Goal: Task Accomplishment & Management: Manage account settings

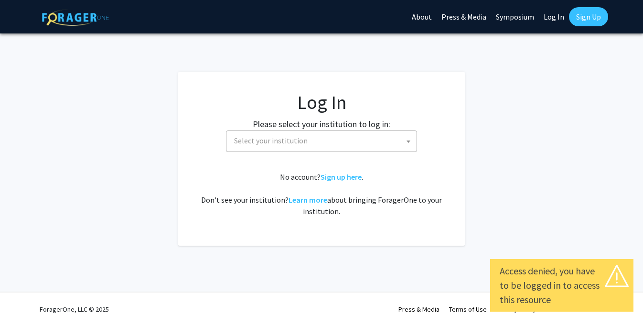
select select
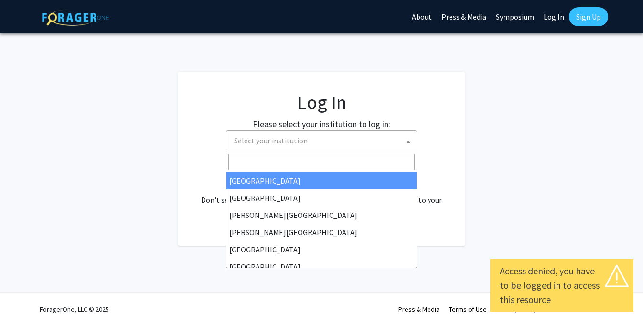
click at [364, 137] on span "Select your institution" at bounding box center [323, 141] width 186 height 20
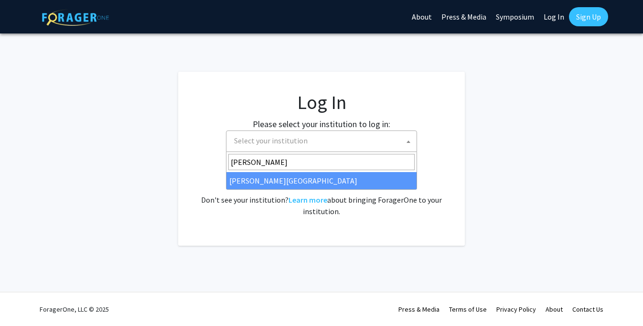
type input "jeff"
select select "24"
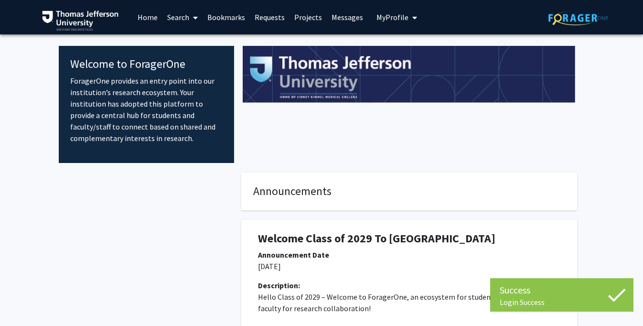
click at [170, 15] on link "Search" at bounding box center [182, 16] width 40 height 33
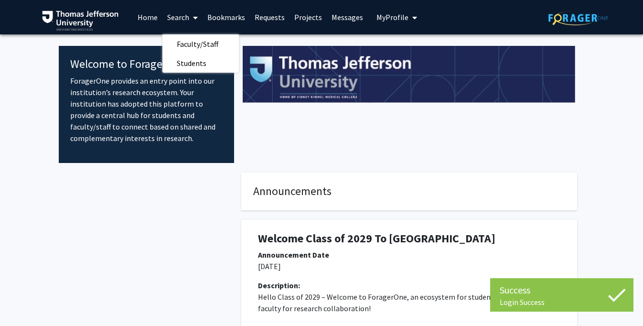
click at [150, 20] on link "Home" at bounding box center [148, 16] width 30 height 33
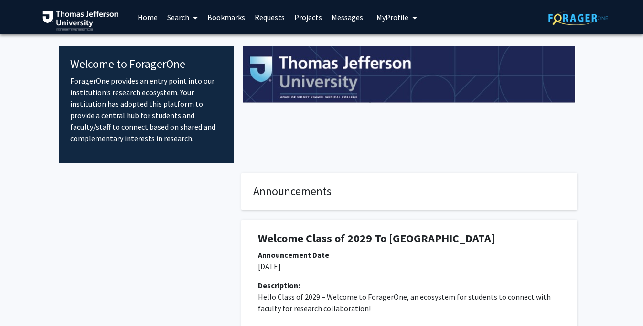
click at [292, 16] on link "Projects" at bounding box center [307, 16] width 37 height 33
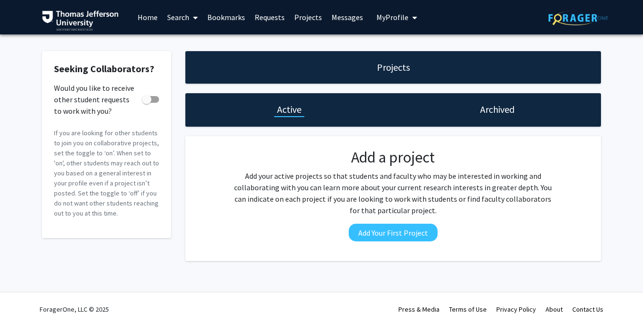
click at [181, 15] on link "Search" at bounding box center [182, 16] width 40 height 33
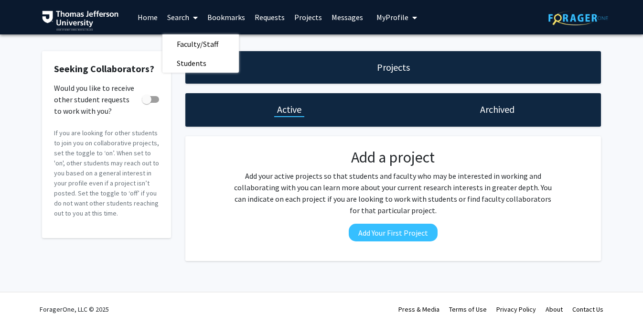
click at [151, 17] on link "Home" at bounding box center [148, 16] width 30 height 33
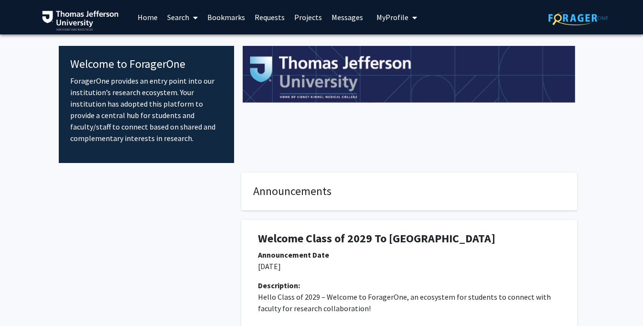
click at [178, 13] on link "Search" at bounding box center [182, 16] width 40 height 33
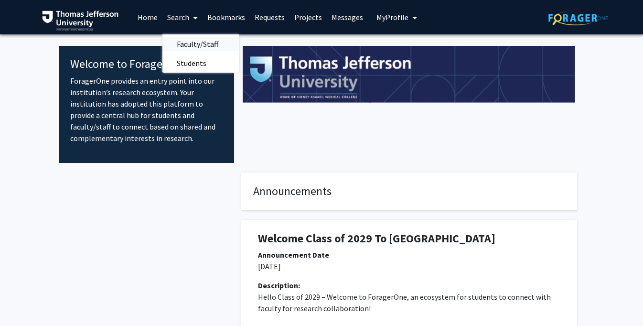
click at [181, 42] on span "Faculty/Staff" at bounding box center [197, 43] width 70 height 19
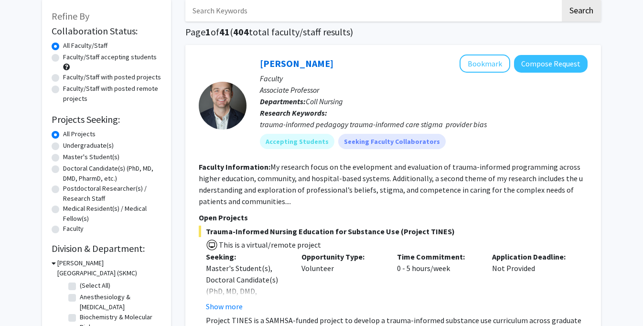
scroll to position [52, 0]
click at [75, 175] on label "Doctoral Candidate(s) (PhD, MD, DMD, PharmD, etc.)" at bounding box center [112, 173] width 98 height 20
click at [69, 169] on input "Doctoral Candidate(s) (PhD, MD, DMD, PharmD, etc.)" at bounding box center [66, 166] width 6 height 6
radio input "true"
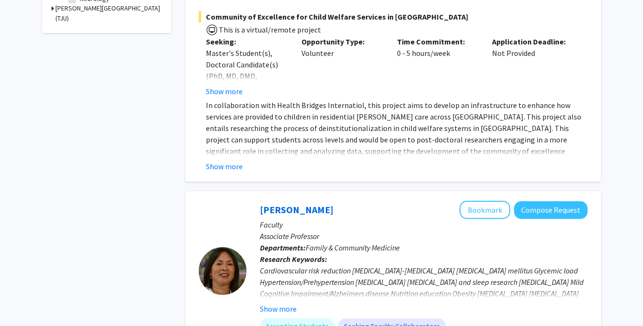
scroll to position [542, 0]
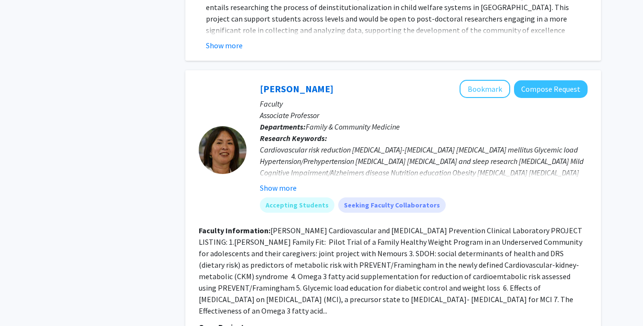
click at [244, 190] on div at bounding box center [223, 150] width 48 height 140
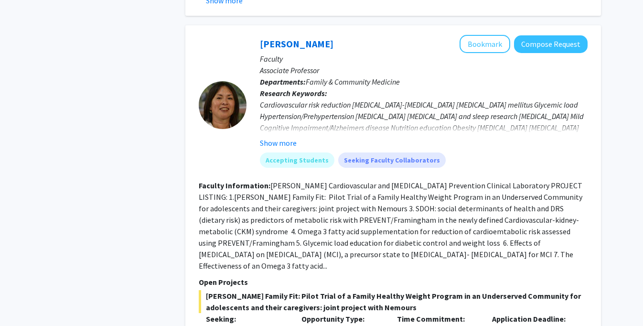
scroll to position [588, 0]
click at [280, 137] on button "Show more" at bounding box center [278, 142] width 37 height 11
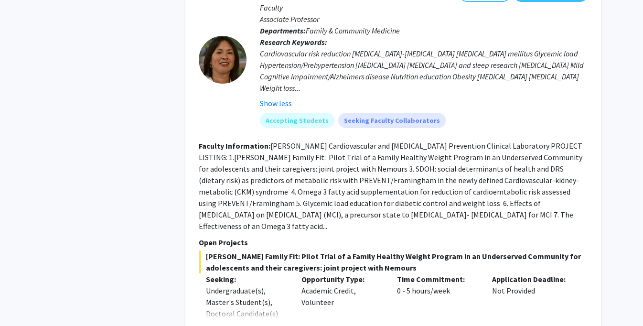
scroll to position [640, 0]
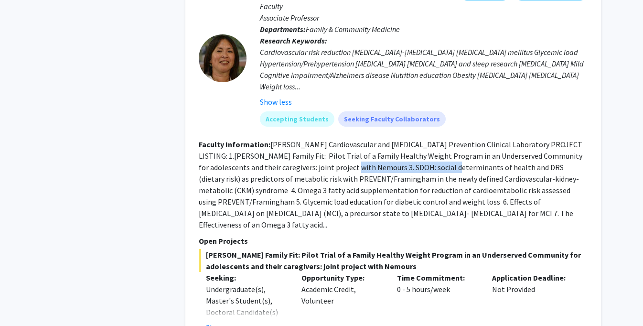
drag, startPoint x: 322, startPoint y: 156, endPoint x: 421, endPoint y: 156, distance: 98.4
click at [421, 156] on fg-read-more "Dr. Cheng's Cardiovascular and Alzheimer's Prevention Clinical Laboratory PROJE…" at bounding box center [390, 184] width 383 height 90
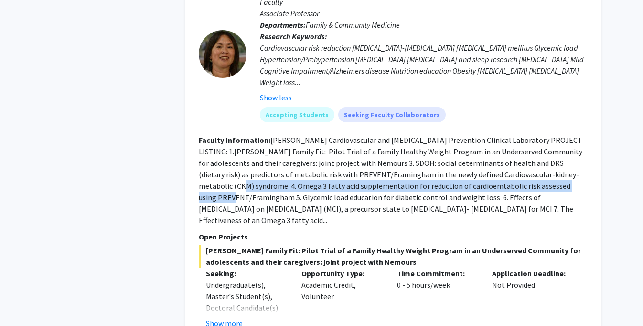
drag, startPoint x: 564, startPoint y: 162, endPoint x: 553, endPoint y: 170, distance: 13.9
click at [553, 170] on fg-read-more "Dr. Cheng's Cardiovascular and Alzheimer's Prevention Clinical Laboratory PROJE…" at bounding box center [390, 180] width 383 height 90
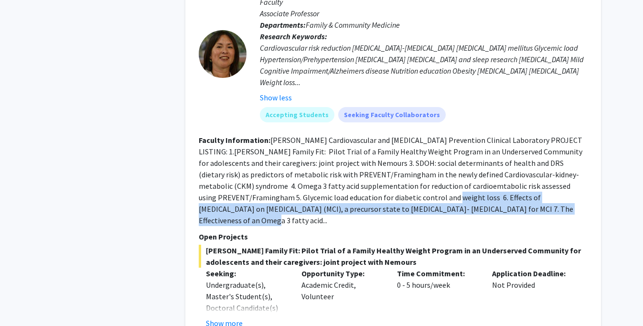
drag, startPoint x: 394, startPoint y: 188, endPoint x: 500, endPoint y: 197, distance: 106.9
click at [500, 197] on fg-read-more "Dr. Cheng's Cardiovascular and Alzheimer's Prevention Clinical Laboratory PROJE…" at bounding box center [390, 180] width 383 height 90
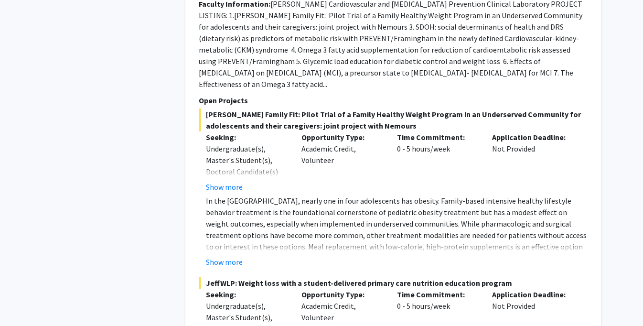
scroll to position [780, 0]
click at [222, 256] on button "Show more" at bounding box center [224, 261] width 37 height 11
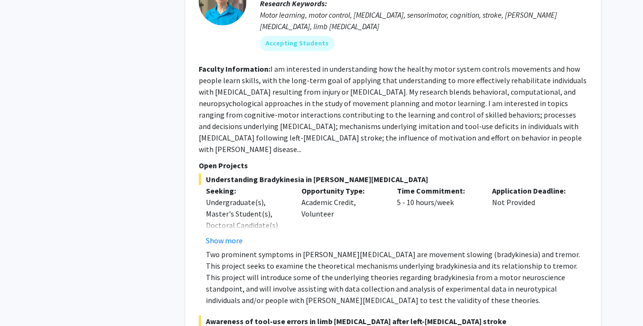
scroll to position [2632, 0]
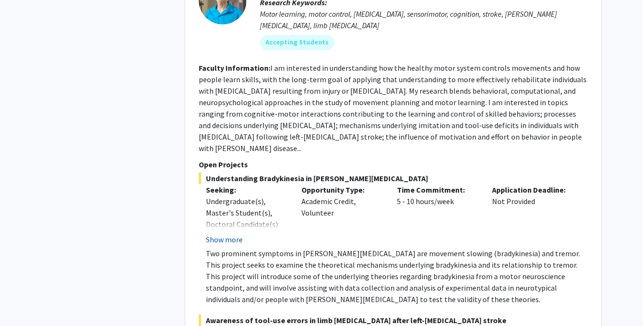
click at [235, 233] on button "Show more" at bounding box center [224, 238] width 37 height 11
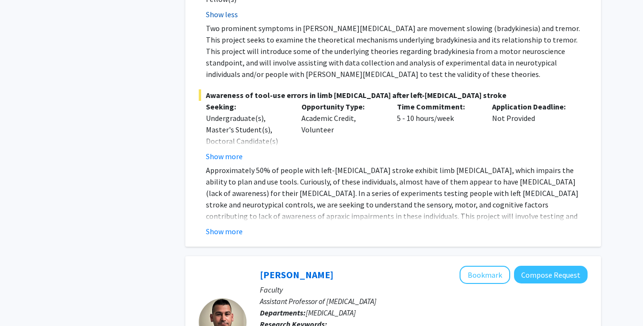
scroll to position [2903, 0]
click at [234, 225] on button "Show more" at bounding box center [224, 230] width 37 height 11
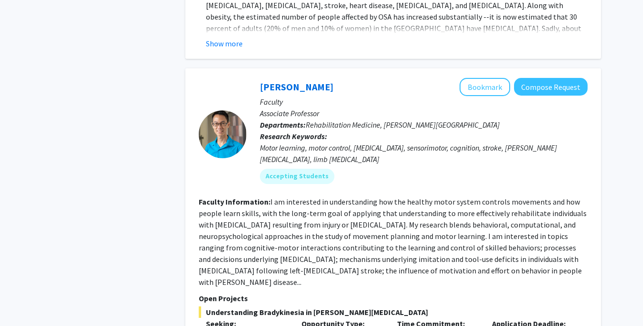
scroll to position [2456, 0]
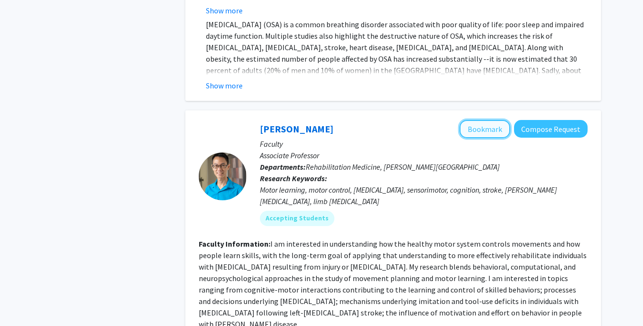
click at [480, 120] on button "Bookmark" at bounding box center [484, 129] width 51 height 18
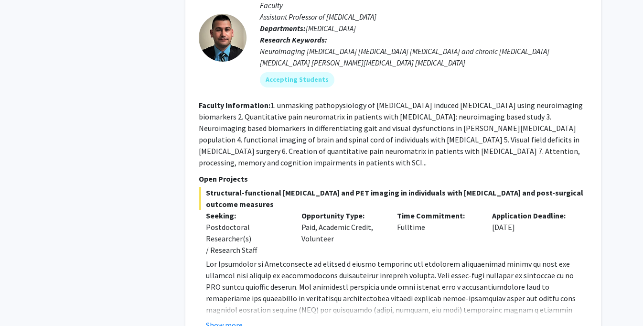
scroll to position [3196, 0]
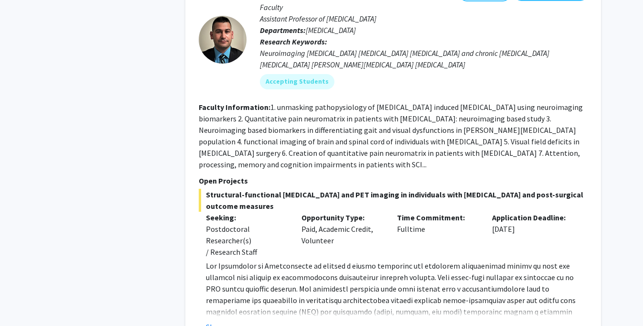
click at [232, 272] on fg-read-more "Interested candidates please contact: Mahdi Alizadeh, Ph.D. (mahdi.alizadeh.2@j…" at bounding box center [393, 296] width 389 height 73
click at [232, 321] on button "Show more" at bounding box center [224, 326] width 37 height 11
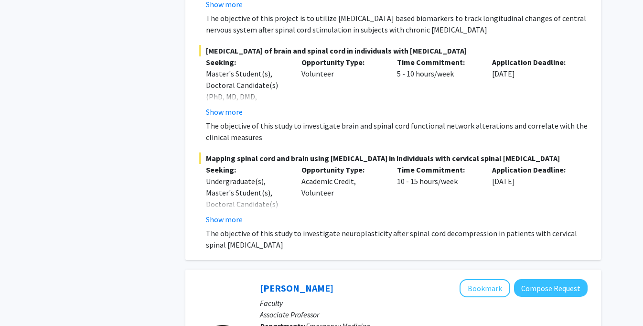
scroll to position [3882, 0]
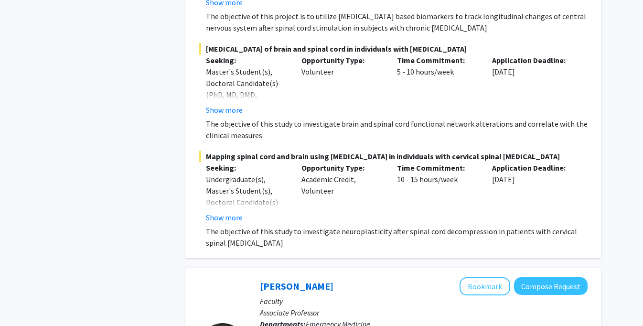
click at [228, 225] on p "The objective of this study to investigate neuroplasticity after spinal cord de…" at bounding box center [396, 236] width 381 height 23
click at [228, 212] on button "Show more" at bounding box center [224, 217] width 37 height 11
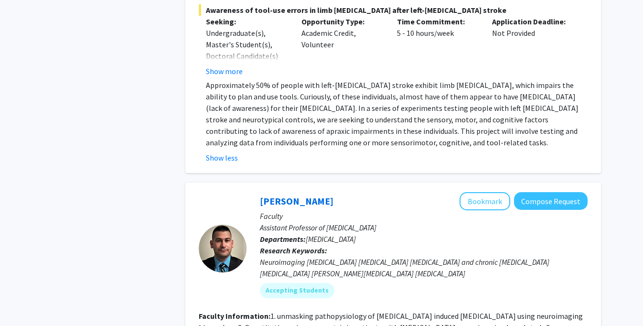
scroll to position [3038, 0]
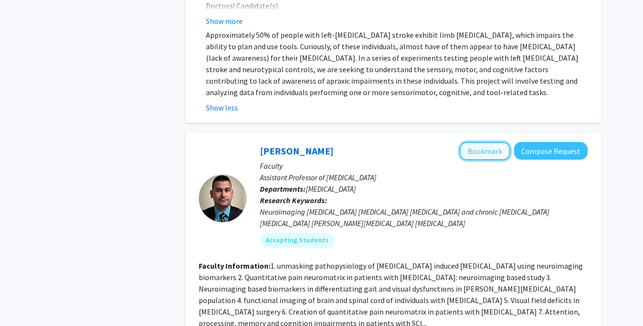
click at [481, 142] on button "Bookmark" at bounding box center [484, 151] width 51 height 18
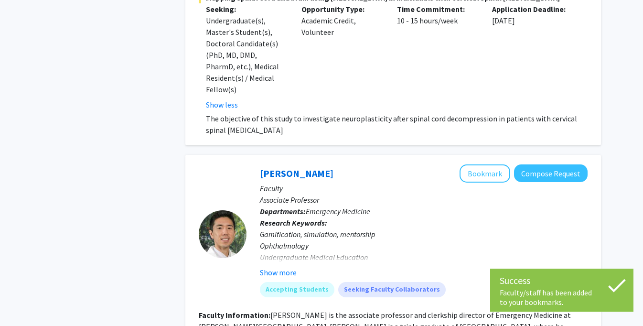
scroll to position [4095, 0]
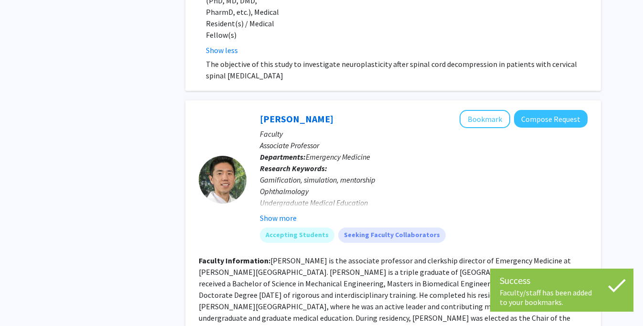
click at [292, 174] on fg-read-more "Gamification, simulation, mentorship Ophthalmology Undergraduate Medical Educat…" at bounding box center [424, 199] width 328 height 50
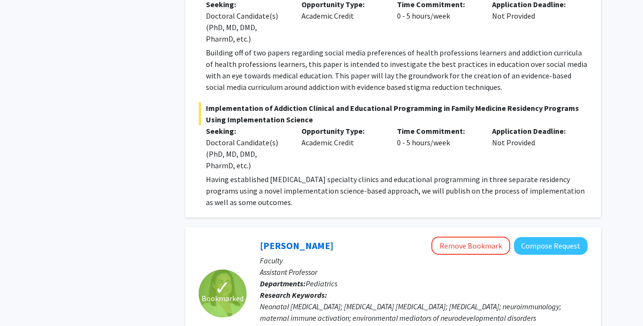
scroll to position [5182, 0]
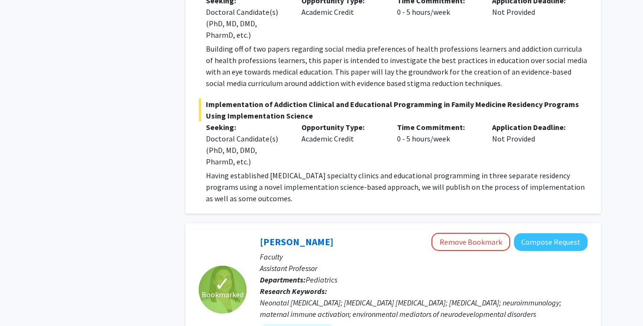
click at [458, 98] on span "Implementation of Addiction Clinical and Educational Programming in Family Medi…" at bounding box center [393, 109] width 389 height 23
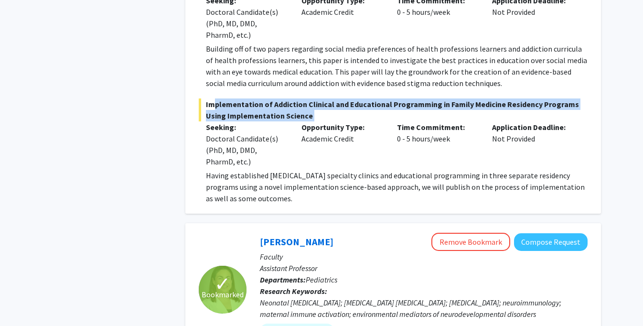
click at [458, 98] on span "Implementation of Addiction Clinical and Educational Programming in Family Medi…" at bounding box center [393, 109] width 389 height 23
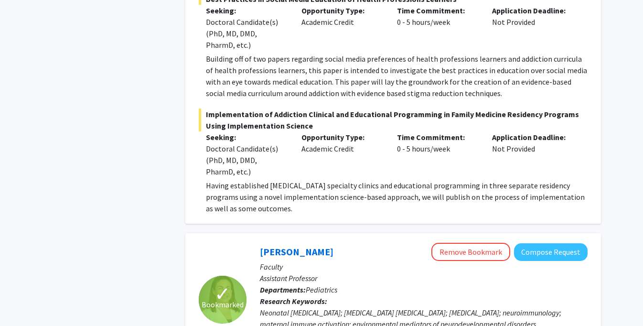
click at [359, 180] on p "Having established substance use disorder specialty clinics and educational pro…" at bounding box center [396, 197] width 381 height 34
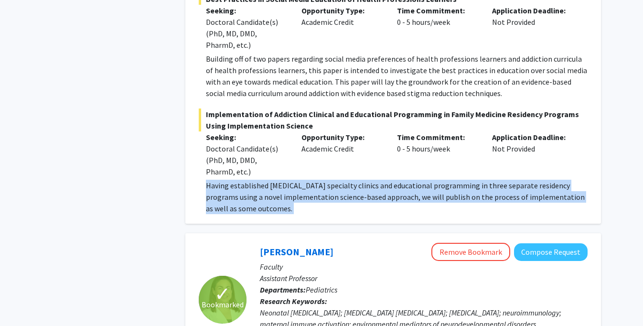
click at [359, 180] on p "Having established substance use disorder specialty clinics and educational pro…" at bounding box center [396, 197] width 381 height 34
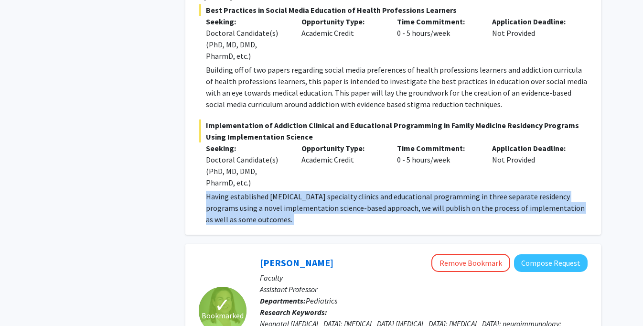
click at [445, 190] on p "Having established substance use disorder specialty clinics and educational pro…" at bounding box center [396, 207] width 381 height 34
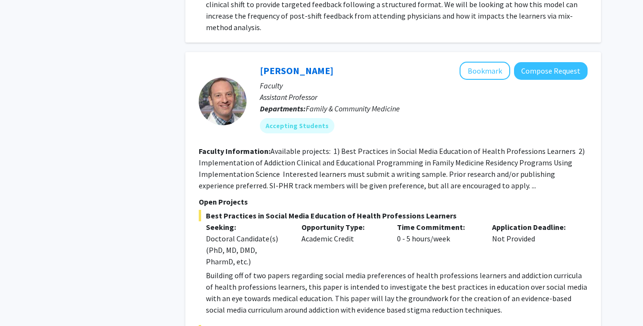
scroll to position [4870, 0]
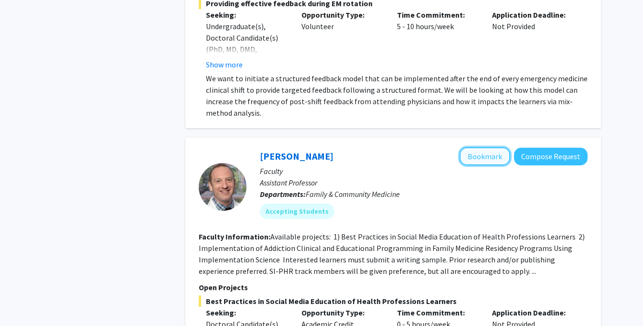
click at [484, 147] on button "Bookmark" at bounding box center [484, 156] width 51 height 18
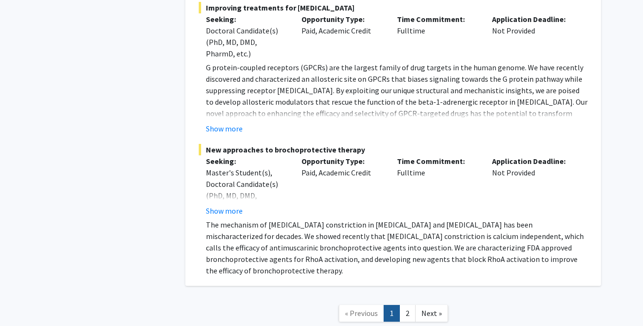
scroll to position [7526, 0]
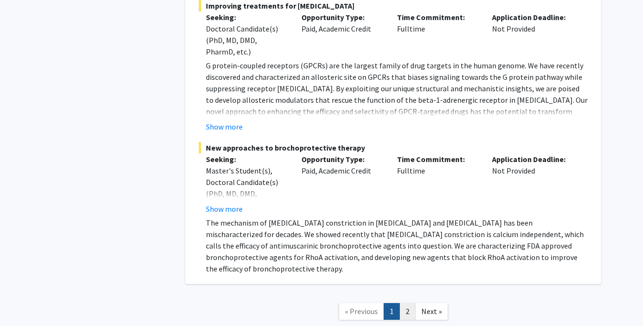
click at [411, 303] on link "2" at bounding box center [407, 311] width 16 height 17
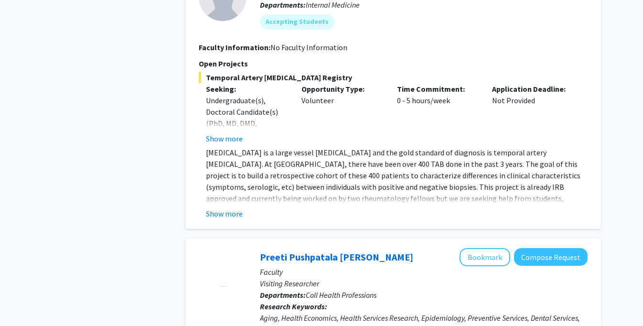
scroll to position [1086, 0]
click at [217, 213] on button "Show more" at bounding box center [224, 212] width 37 height 11
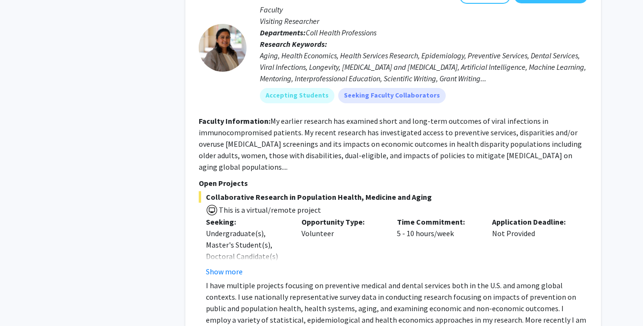
scroll to position [1430, 0]
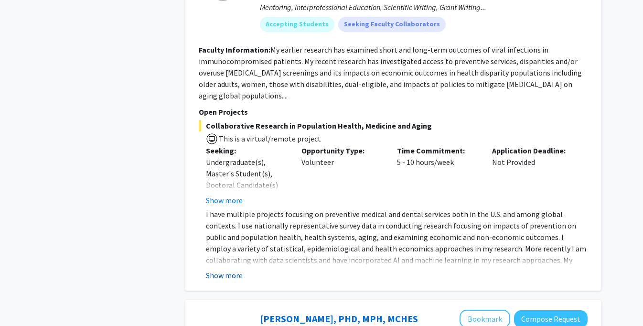
click at [221, 269] on button "Show more" at bounding box center [224, 274] width 37 height 11
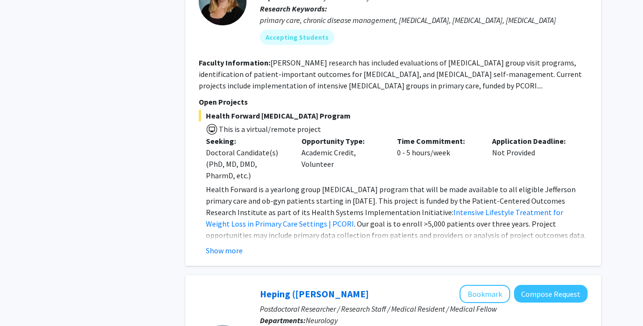
scroll to position [2995, 0]
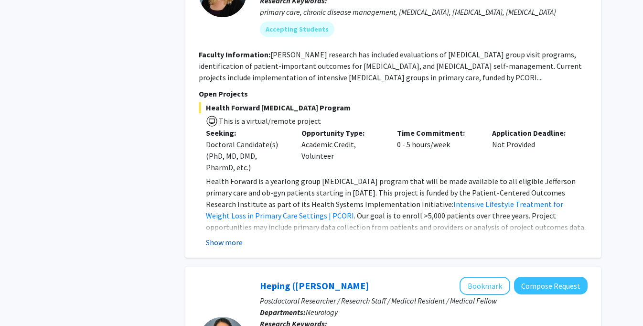
click at [223, 236] on button "Show more" at bounding box center [224, 241] width 37 height 11
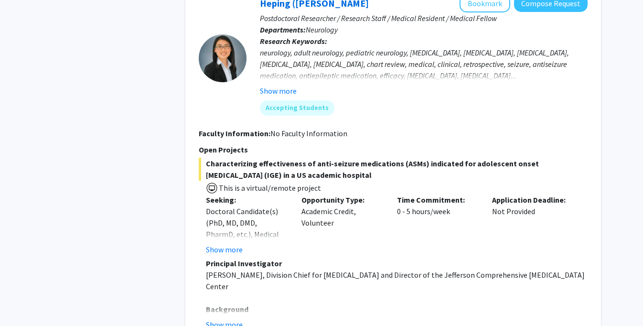
scroll to position [3297, 0]
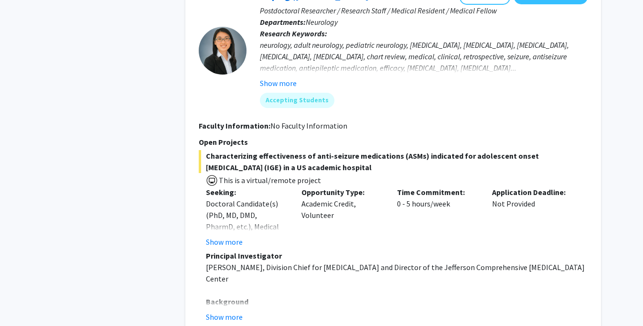
click at [229, 311] on button "Show more" at bounding box center [224, 316] width 37 height 11
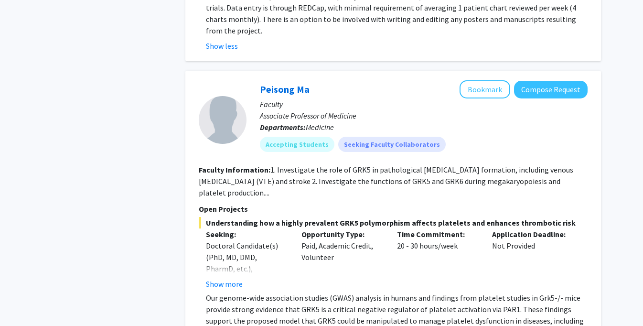
scroll to position [3843, 0]
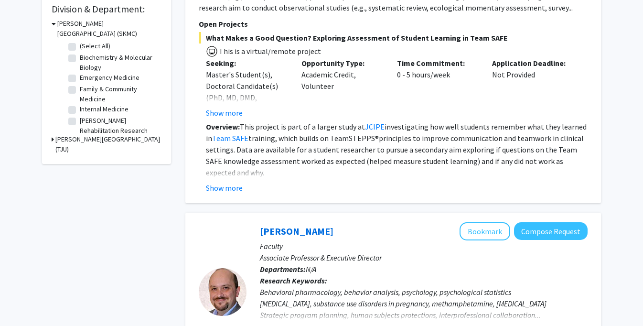
scroll to position [0, 0]
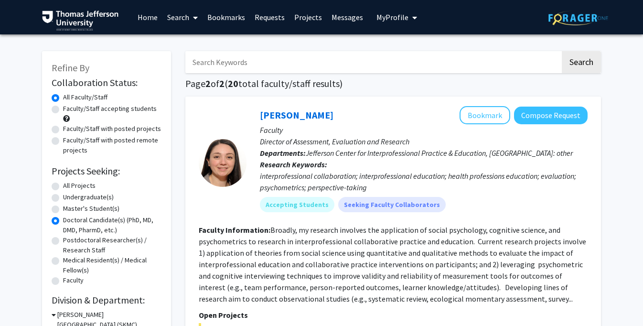
click at [305, 18] on link "Projects" at bounding box center [307, 16] width 37 height 33
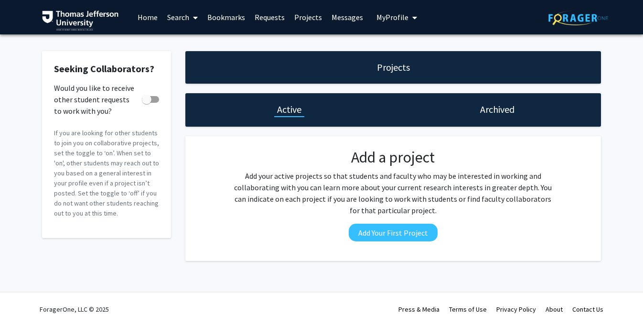
click at [277, 21] on link "Requests" at bounding box center [270, 16] width 40 height 33
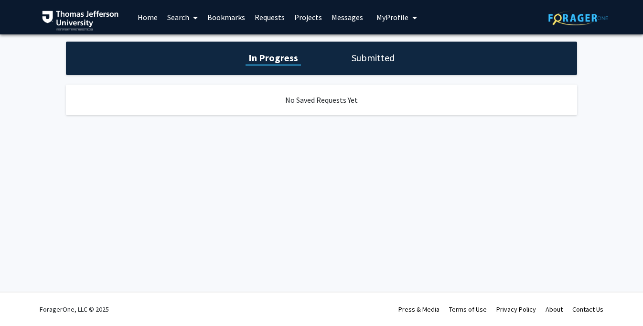
click at [237, 21] on link "Bookmarks" at bounding box center [225, 16] width 47 height 33
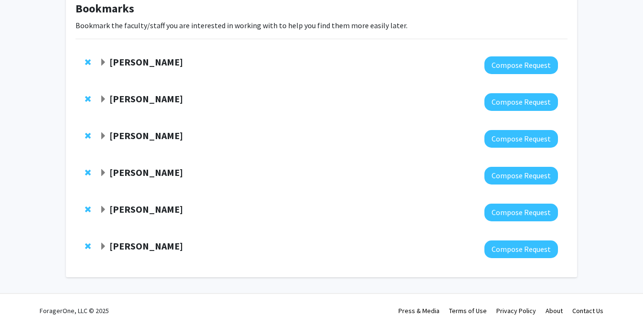
scroll to position [60, 0]
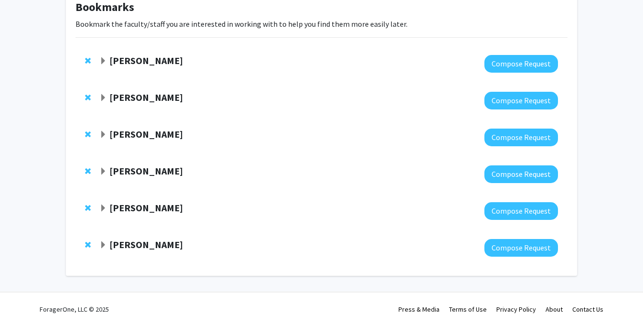
click at [102, 59] on span "Expand Katie Hunzinger Bookmark" at bounding box center [103, 61] width 8 height 8
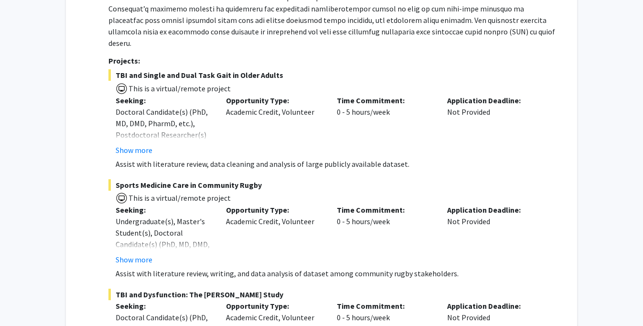
scroll to position [224, 0]
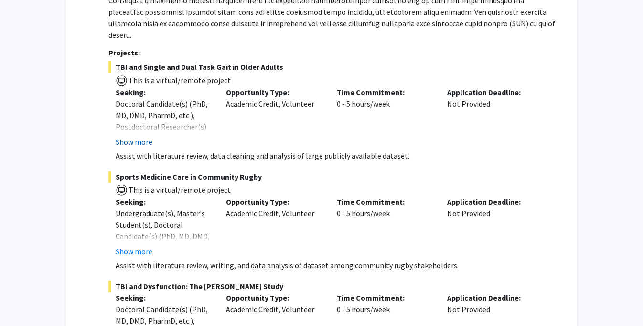
click at [145, 136] on button "Show more" at bounding box center [134, 141] width 37 height 11
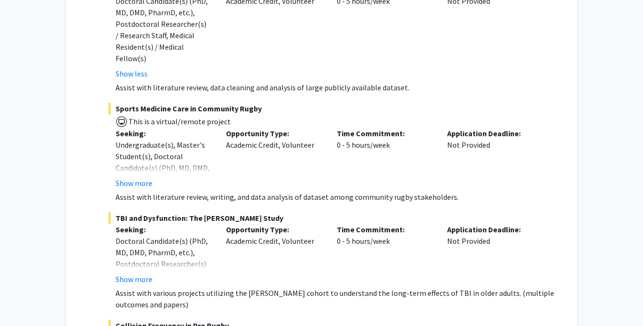
scroll to position [328, 0]
click at [131, 258] on fg-read-more "Doctoral Candidate(s) (PhD, MD, DMD, PharmD, etc.), Postdoctoral Researcher(s) …" at bounding box center [164, 259] width 96 height 50
click at [131, 273] on button "Show more" at bounding box center [134, 278] width 37 height 11
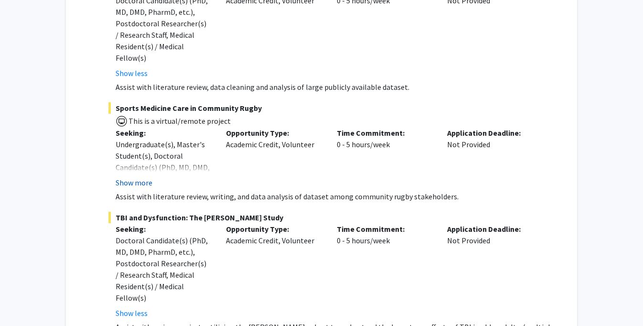
click at [144, 177] on button "Show more" at bounding box center [134, 182] width 37 height 11
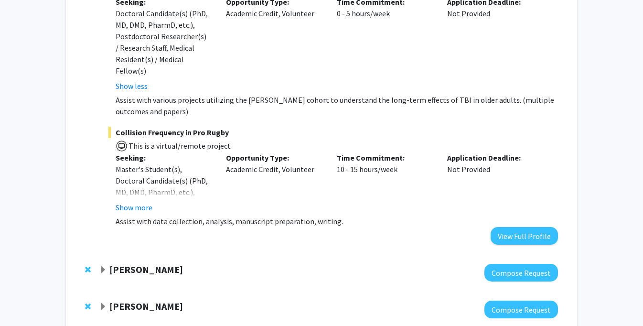
scroll to position [605, 0]
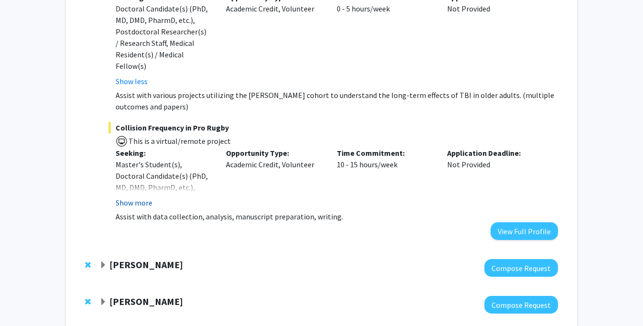
click at [125, 197] on button "Show more" at bounding box center [134, 202] width 37 height 11
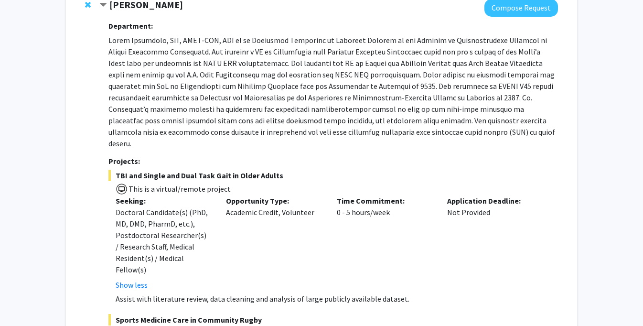
scroll to position [0, 0]
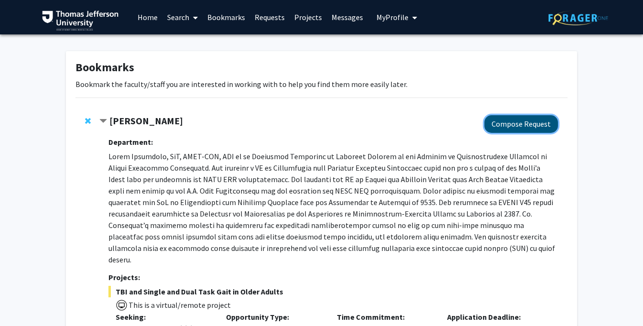
click at [500, 128] on button "Compose Request" at bounding box center [521, 124] width 74 height 18
click at [87, 119] on span "Remove Katie Hunzinger from bookmarks" at bounding box center [88, 121] width 6 height 8
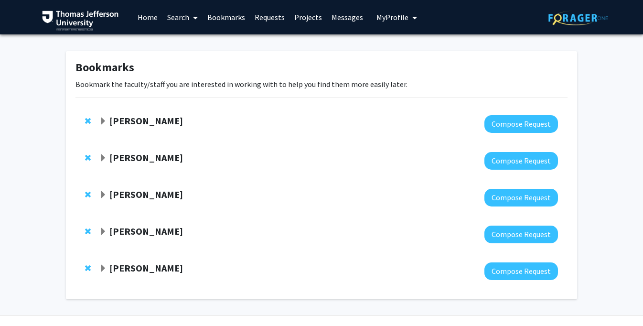
click at [110, 125] on strong "[PERSON_NAME]" at bounding box center [146, 121] width 74 height 12
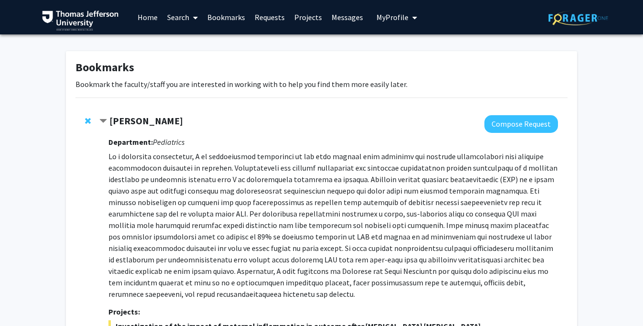
click at [109, 125] on strong "[PERSON_NAME]" at bounding box center [146, 121] width 74 height 12
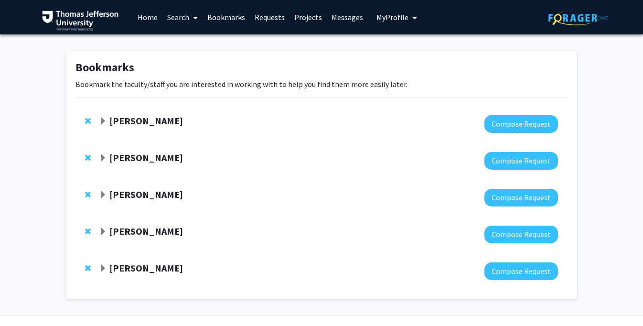
click at [181, 17] on link "Search" at bounding box center [182, 16] width 40 height 33
click at [187, 45] on span "Faculty/Staff" at bounding box center [197, 43] width 70 height 19
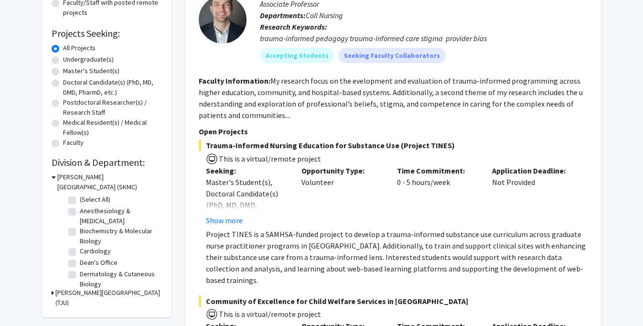
scroll to position [106, 0]
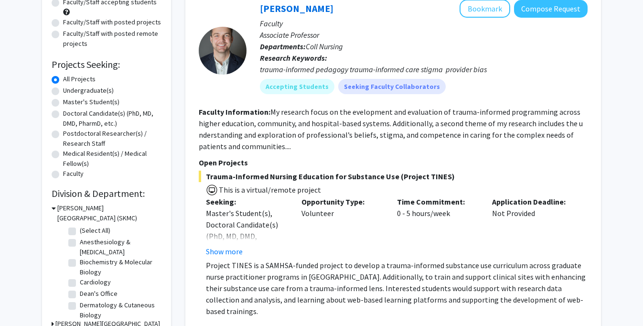
click at [106, 115] on label "Doctoral Candidate(s) (PhD, MD, DMD, PharmD, etc.)" at bounding box center [112, 118] width 98 height 20
click at [69, 115] on input "Doctoral Candidate(s) (PhD, MD, DMD, PharmD, etc.)" at bounding box center [66, 111] width 6 height 6
radio input "true"
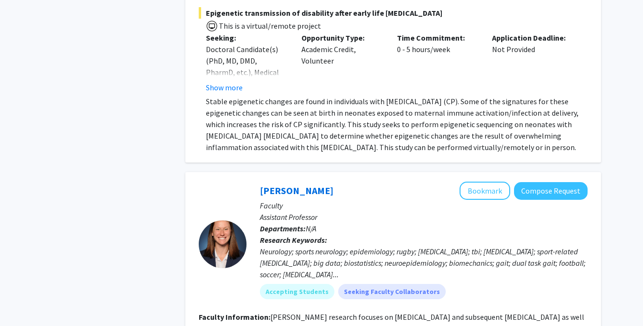
scroll to position [5583, 0]
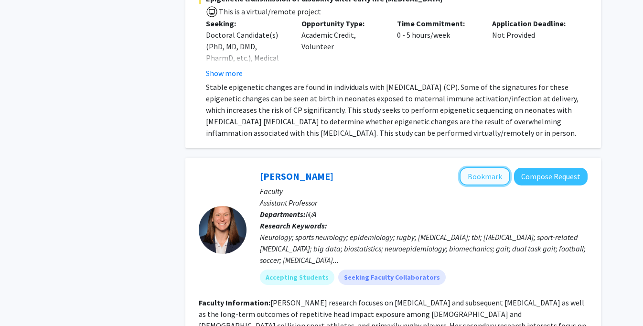
click at [483, 167] on button "Bookmark" at bounding box center [484, 176] width 51 height 18
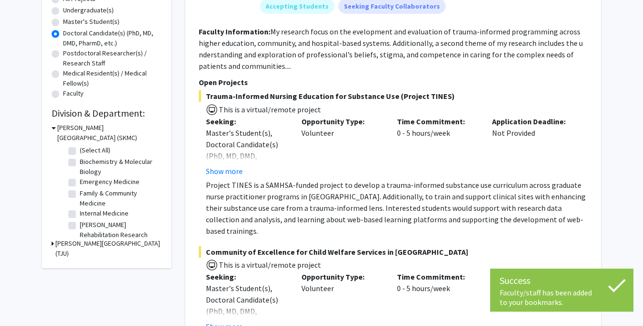
scroll to position [0, 0]
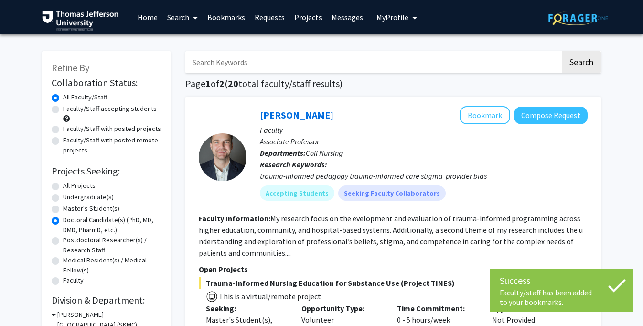
click at [227, 18] on link "Bookmarks" at bounding box center [225, 16] width 47 height 33
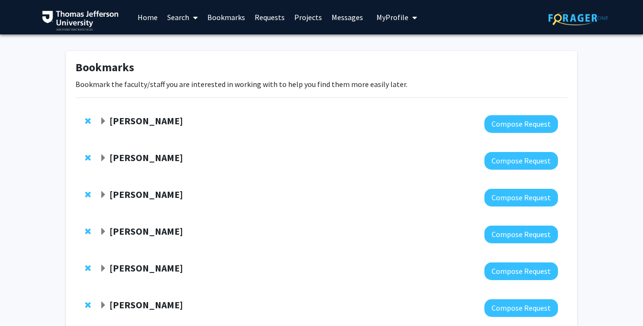
click at [106, 121] on span "Expand Katie Hunzinger Bookmark" at bounding box center [103, 121] width 8 height 8
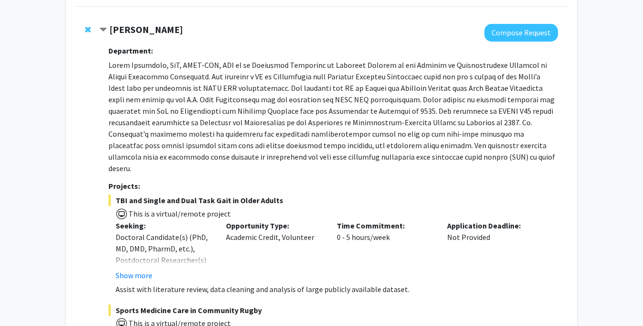
scroll to position [79, 0]
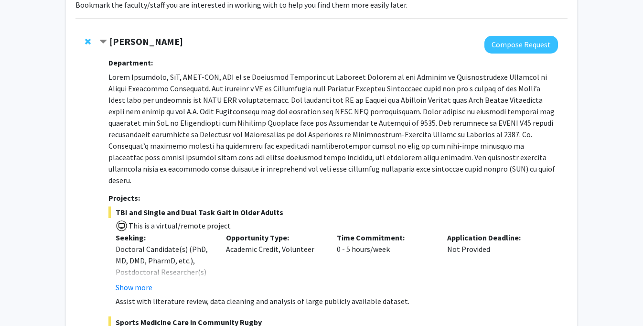
click at [105, 41] on span "Contract Katie Hunzinger Bookmark" at bounding box center [103, 42] width 8 height 8
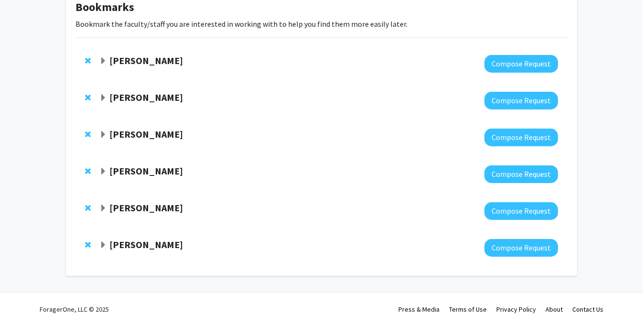
click at [118, 97] on strong "[PERSON_NAME]" at bounding box center [146, 97] width 74 height 12
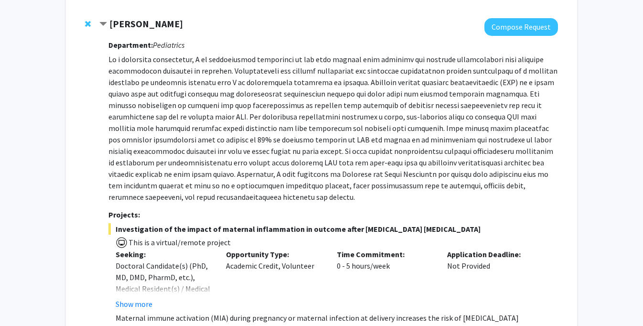
scroll to position [0, 0]
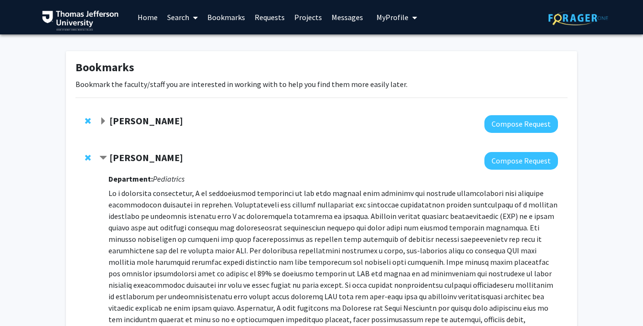
click at [106, 155] on span "Contract Elizabeth Wright-Jin Bookmark" at bounding box center [103, 158] width 8 height 8
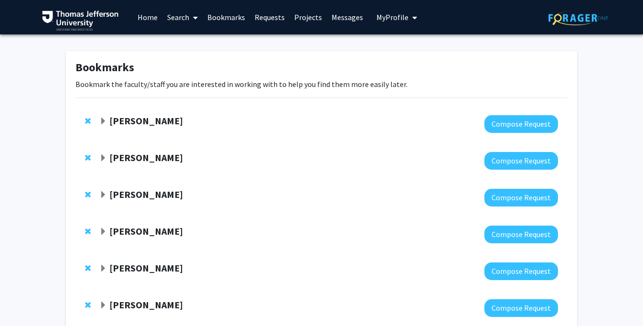
click at [103, 193] on span "Expand Danielle Tholey Bookmark" at bounding box center [103, 195] width 8 height 8
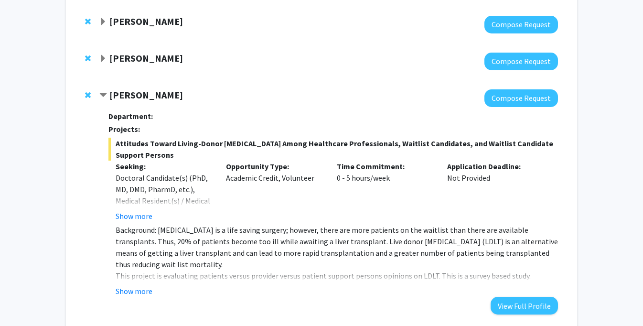
scroll to position [157, 0]
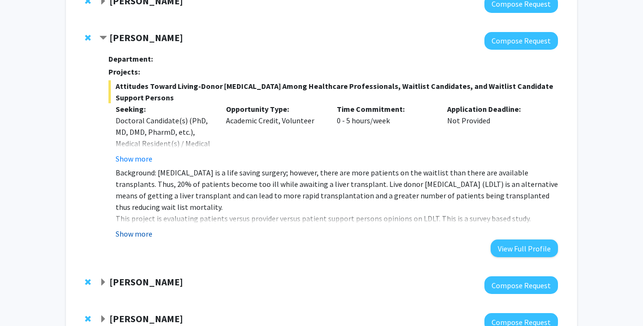
click at [137, 237] on button "Show more" at bounding box center [134, 233] width 37 height 11
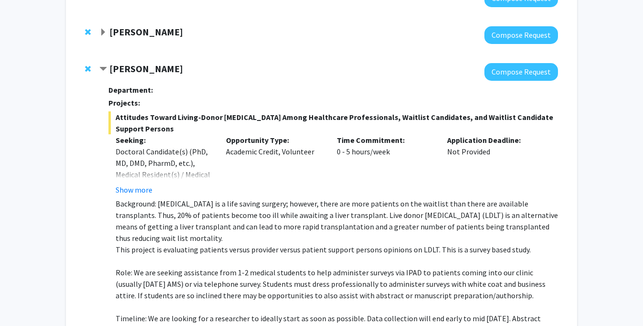
scroll to position [124, 0]
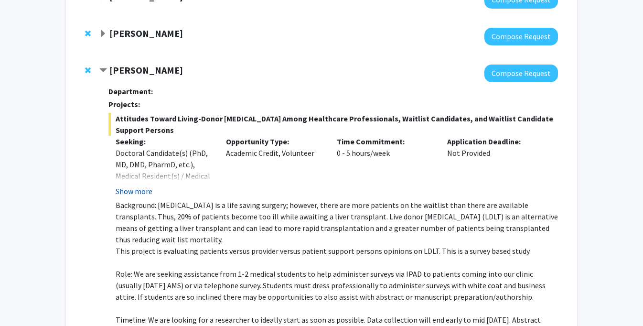
click at [141, 188] on button "Show more" at bounding box center [134, 190] width 37 height 11
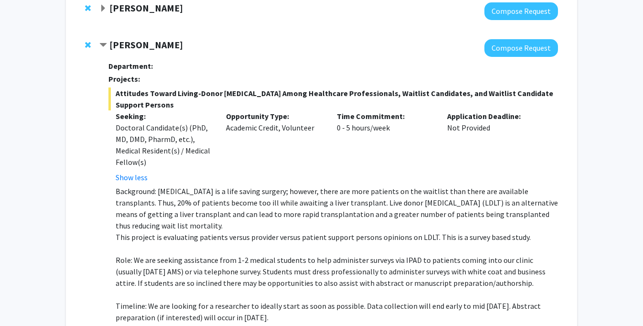
scroll to position [132, 0]
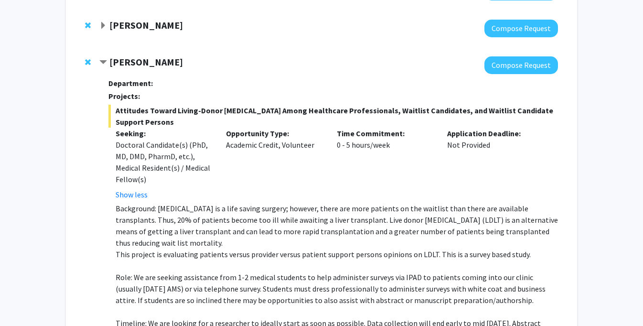
click at [103, 63] on span "Contract Danielle Tholey Bookmark" at bounding box center [103, 63] width 8 height 8
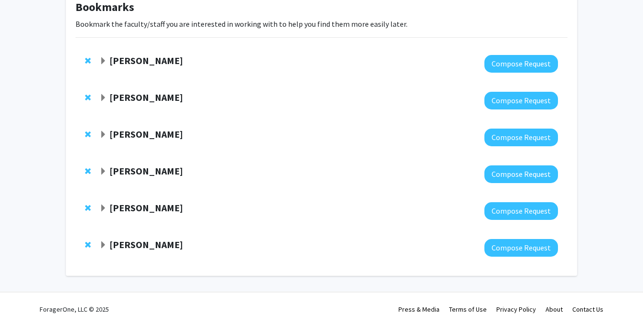
scroll to position [60, 0]
click at [105, 173] on span "Expand Aaron Wong Bookmark" at bounding box center [103, 172] width 8 height 8
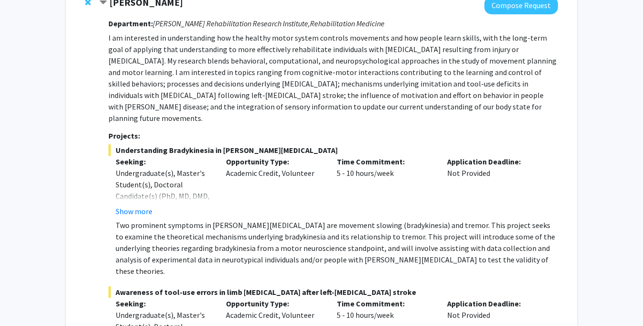
scroll to position [152, 0]
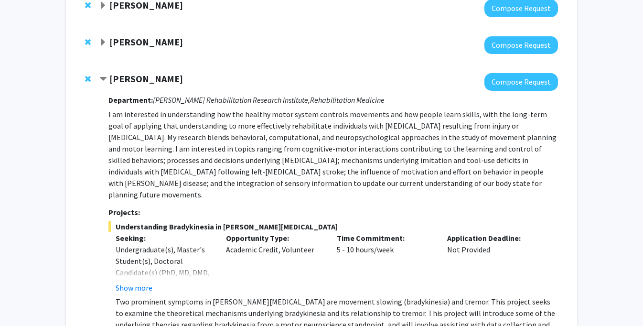
click at [99, 78] on span "Contract Aaron Wong Bookmark" at bounding box center [103, 79] width 8 height 8
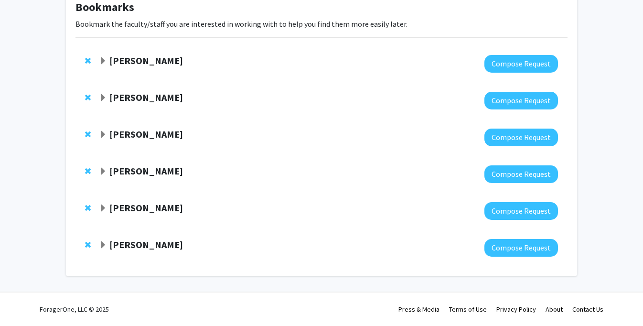
scroll to position [60, 0]
click at [105, 207] on span "Expand Mahdi Alizedah Bookmark" at bounding box center [103, 208] width 8 height 8
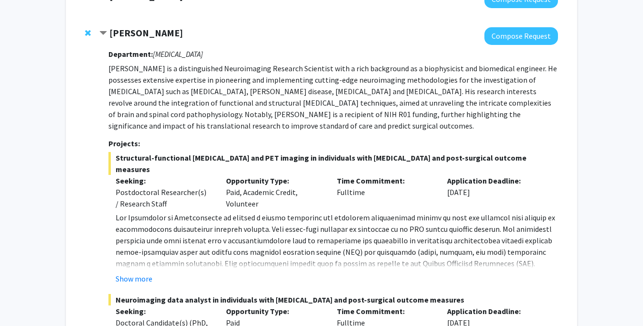
scroll to position [143, 0]
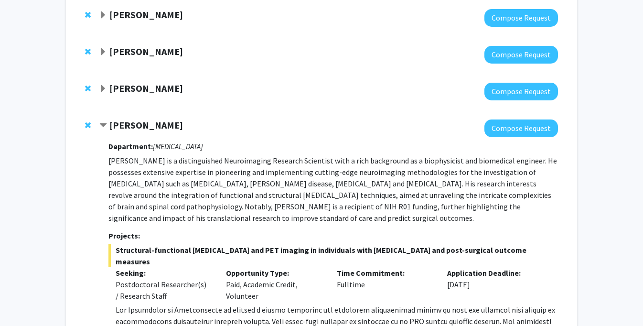
click at [103, 126] on span "Contract Mahdi Alizedah Bookmark" at bounding box center [103, 126] width 8 height 8
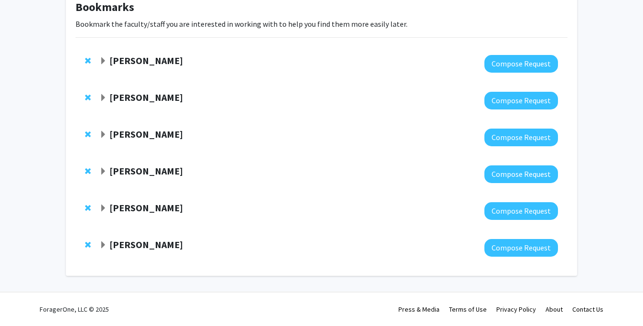
scroll to position [60, 0]
click at [104, 244] on span "Expand Gregory Jaffe Bookmark" at bounding box center [103, 245] width 8 height 8
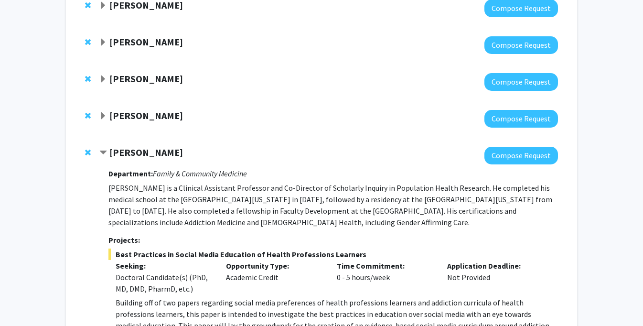
scroll to position [0, 0]
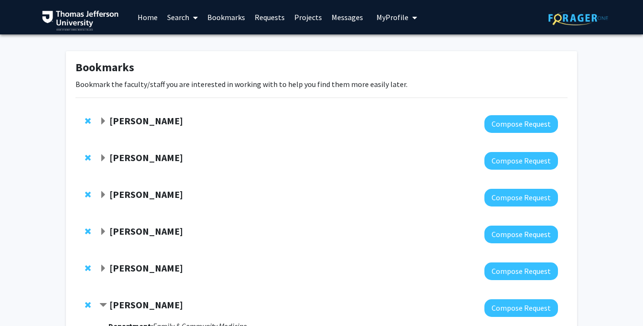
click at [103, 160] on span "Expand Elizabeth Wright-Jin Bookmark" at bounding box center [103, 158] width 8 height 8
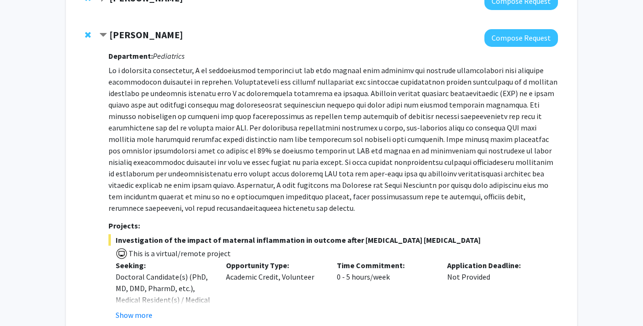
scroll to position [76, 0]
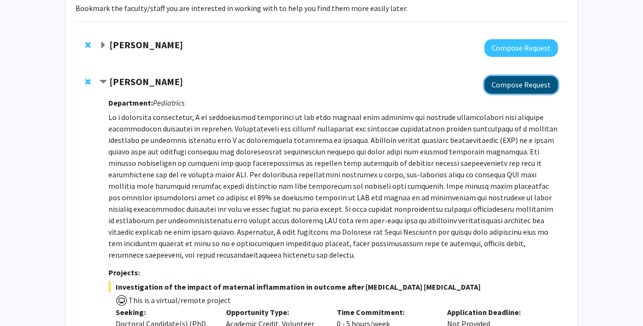
click at [502, 79] on button "Compose Request" at bounding box center [521, 85] width 74 height 18
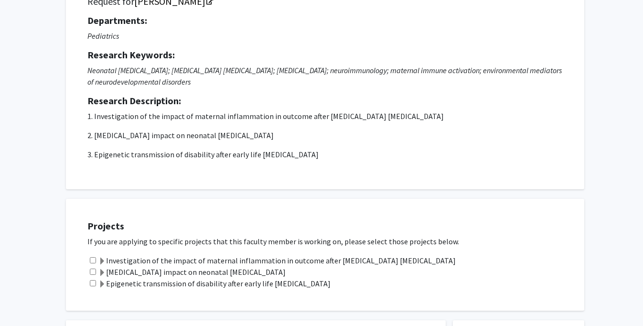
scroll to position [88, 0]
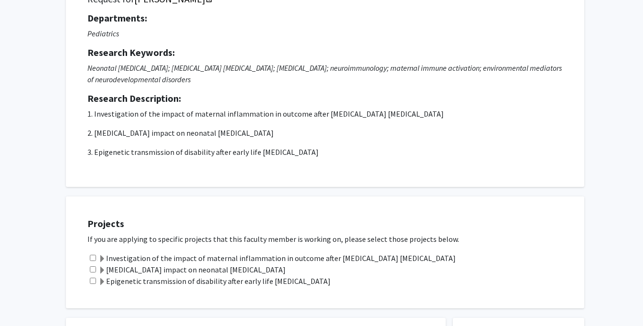
click at [173, 260] on label "Investigation of the impact of maternal inflammation in outcome after [MEDICAL_…" at bounding box center [276, 257] width 357 height 11
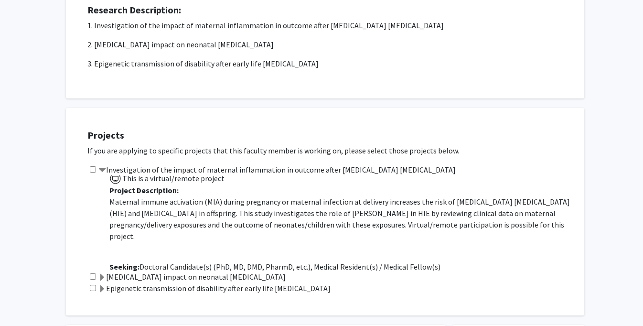
scroll to position [0, 0]
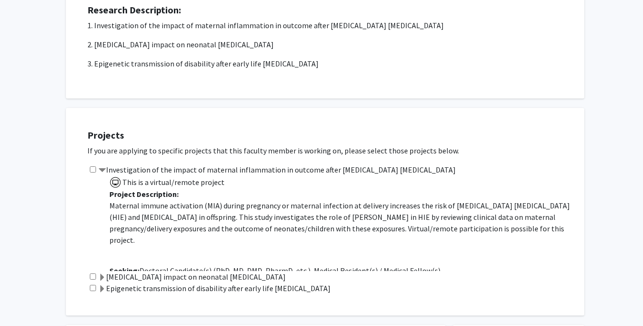
click at [94, 170] on input "checkbox" at bounding box center [93, 169] width 6 height 6
checkbox input "true"
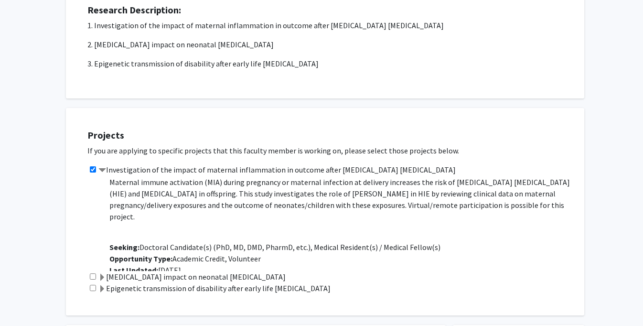
scroll to position [24, 0]
click at [103, 276] on span at bounding box center [102, 278] width 8 height 8
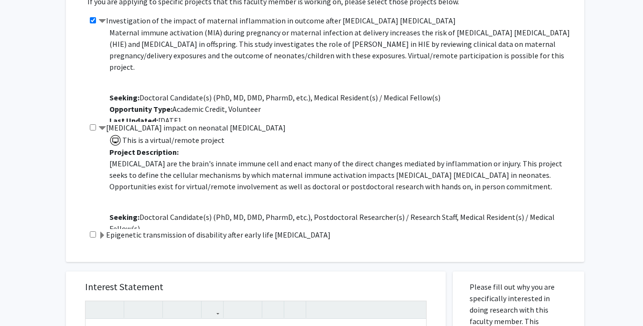
scroll to position [327, 0]
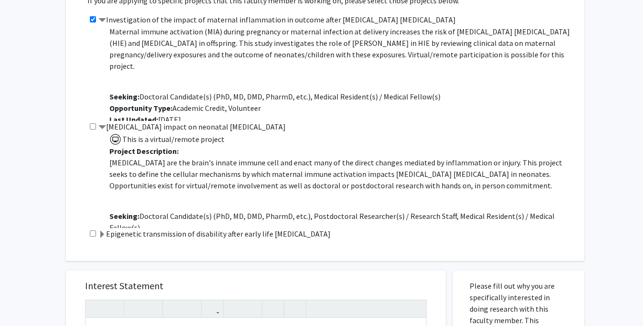
click at [91, 126] on input "checkbox" at bounding box center [93, 126] width 6 height 6
checkbox input "true"
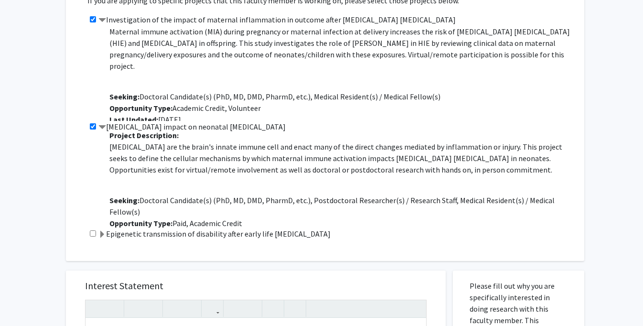
scroll to position [24, 0]
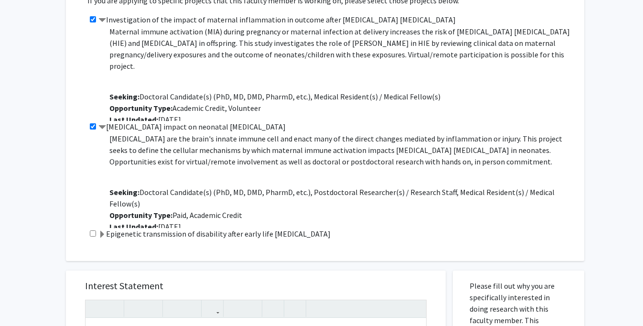
click at [140, 222] on b "Last Updated:" at bounding box center [133, 227] width 49 height 10
click at [134, 232] on label "Epigenetic transmission of disability after early life [MEDICAL_DATA]" at bounding box center [214, 233] width 232 height 11
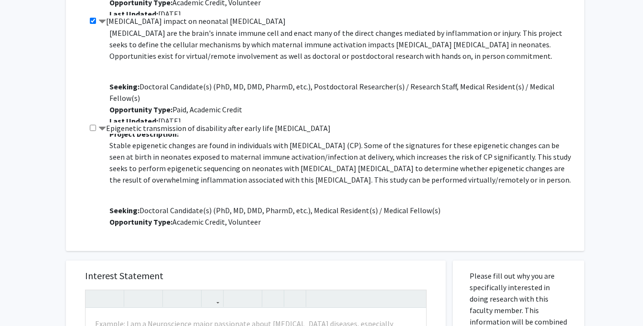
scroll to position [35, 0]
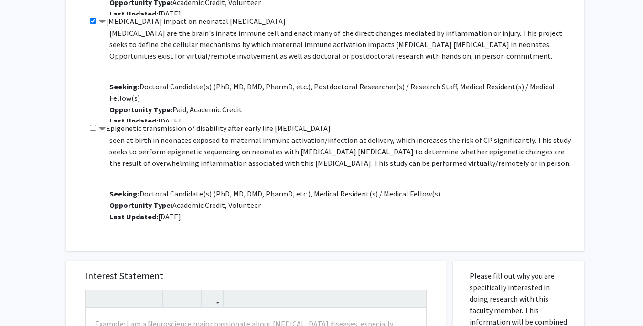
click at [93, 126] on input "checkbox" at bounding box center [93, 128] width 6 height 6
checkbox input "true"
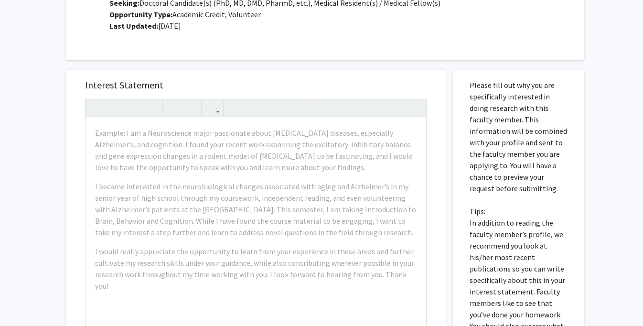
scroll to position [630, 0]
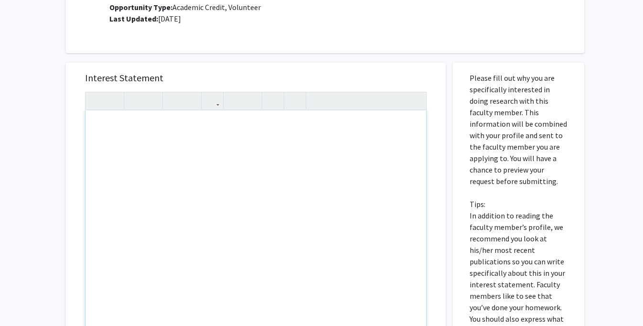
click at [173, 221] on div "Note to users with screen readers: Please press Alt+0 or Option+0 to deactivate…" at bounding box center [255, 219] width 340 height 219
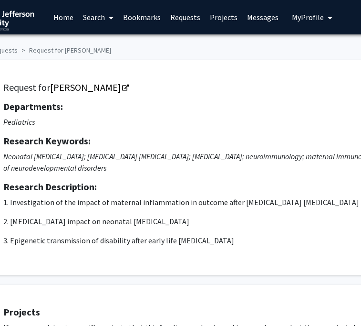
scroll to position [0, 49]
drag, startPoint x: 137, startPoint y: 88, endPoint x: 205, endPoint y: 0, distance: 111.0
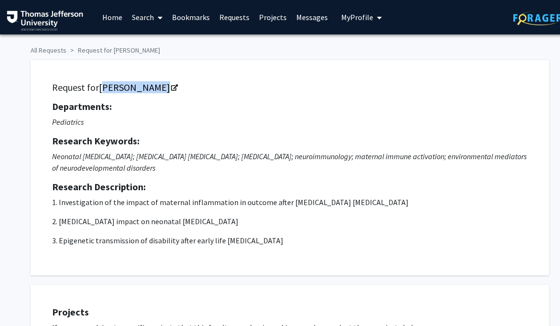
scroll to position [0, 0]
click at [59, 49] on link "All Requests" at bounding box center [49, 50] width 36 height 9
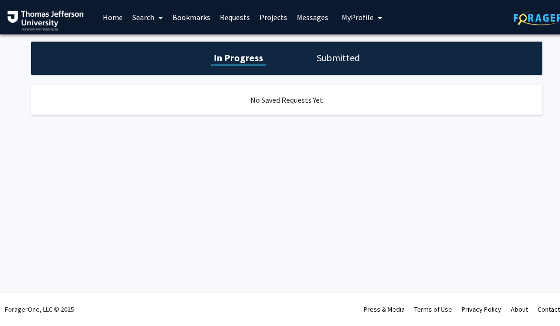
click at [243, 21] on link "Requests" at bounding box center [235, 16] width 40 height 33
click at [199, 19] on link "Bookmarks" at bounding box center [191, 16] width 47 height 33
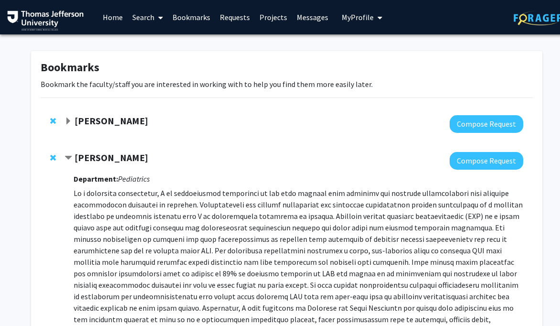
click at [70, 123] on span "Expand Katie Hunzinger Bookmark" at bounding box center [68, 121] width 8 height 8
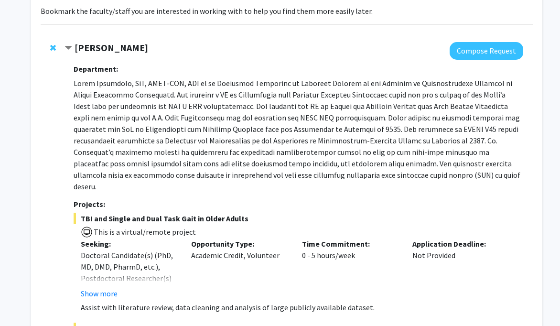
scroll to position [74, 0]
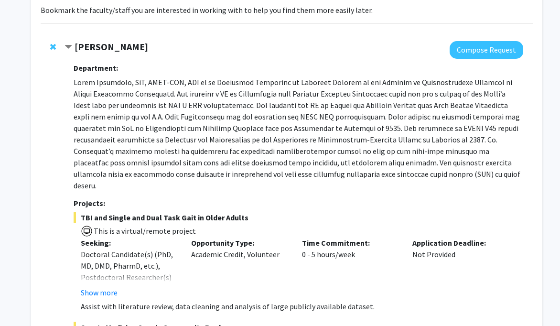
click at [356, 100] on p at bounding box center [298, 133] width 449 height 115
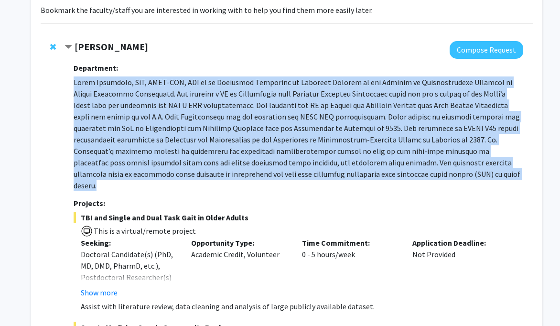
click at [356, 100] on p at bounding box center [298, 133] width 449 height 115
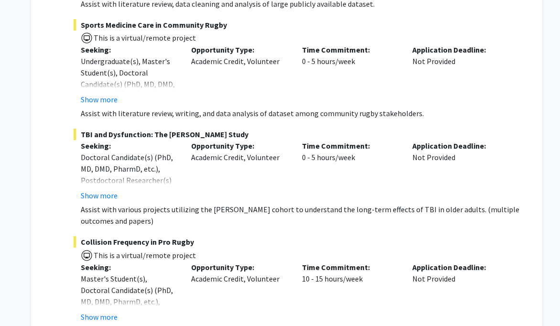
scroll to position [378, 0]
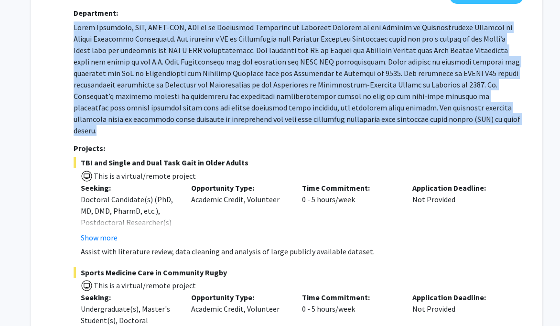
click at [356, 100] on p at bounding box center [298, 78] width 449 height 115
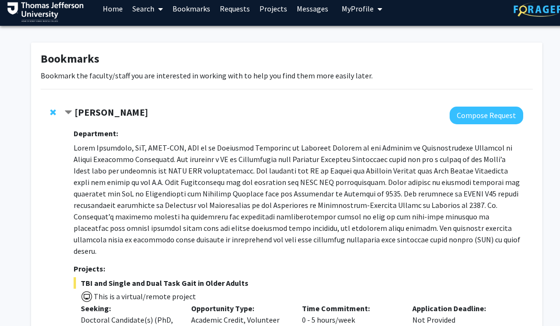
scroll to position [0, 0]
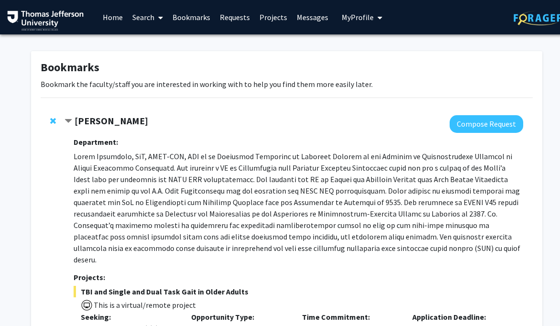
click at [114, 119] on strong "[PERSON_NAME]" at bounding box center [111, 121] width 74 height 12
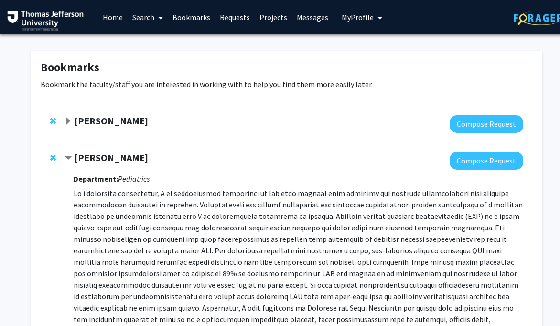
click at [114, 119] on strong "[PERSON_NAME]" at bounding box center [111, 121] width 74 height 12
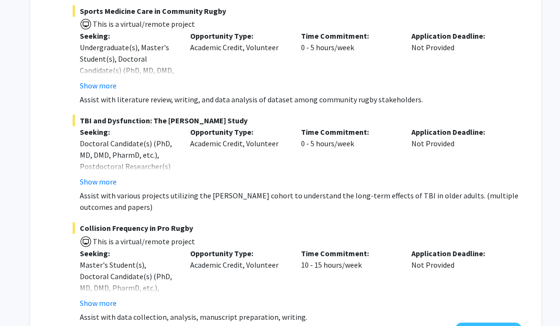
scroll to position [390, 1]
click at [100, 176] on button "Show more" at bounding box center [98, 181] width 37 height 11
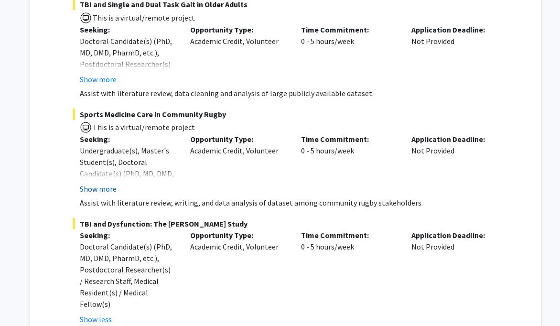
click at [99, 183] on button "Show more" at bounding box center [98, 188] width 37 height 11
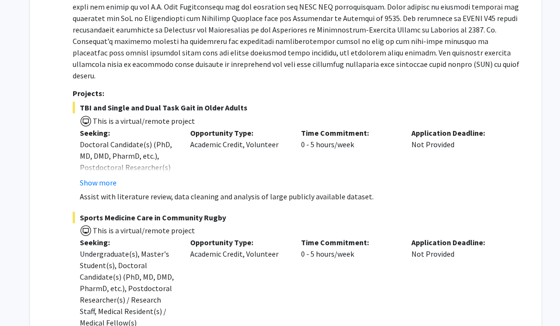
scroll to position [183, 1]
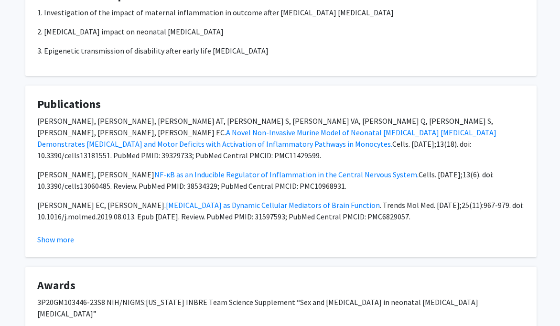
scroll to position [893, 6]
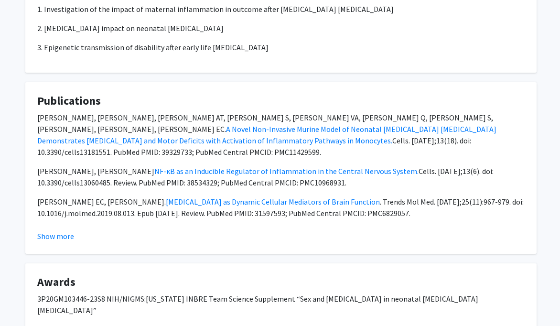
drag, startPoint x: 432, startPoint y: 106, endPoint x: 429, endPoint y: 2, distance: 104.1
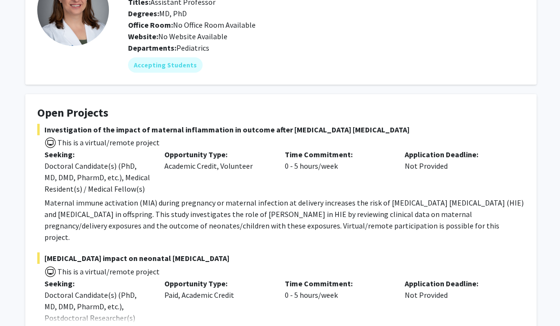
scroll to position [0, 6]
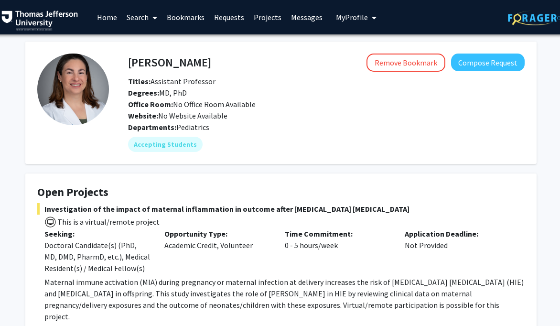
click at [288, 95] on div "Degrees: MD, PhD" at bounding box center [326, 92] width 411 height 11
click at [168, 17] on link "Bookmarks" at bounding box center [185, 16] width 47 height 33
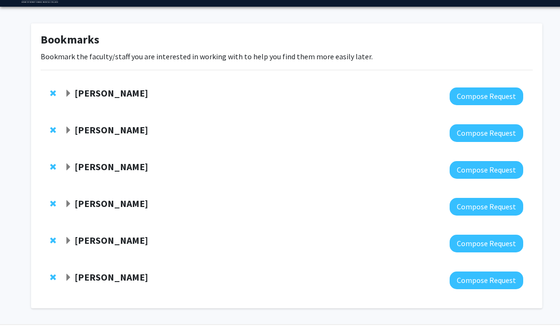
scroll to position [60, 0]
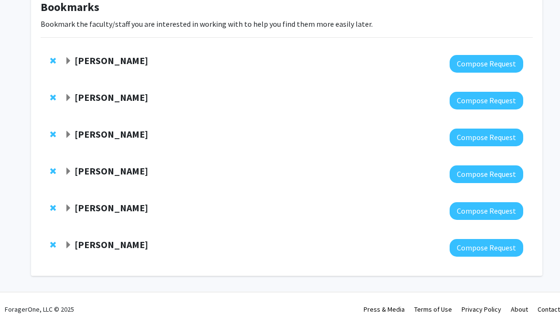
click at [65, 135] on span "Expand Danielle Tholey Bookmark" at bounding box center [68, 135] width 8 height 8
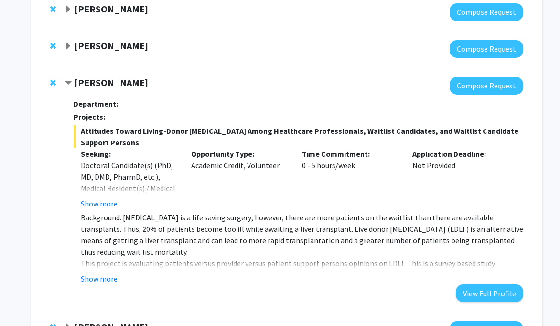
scroll to position [135, 0]
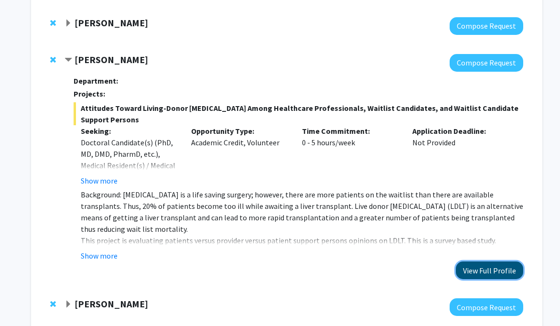
click at [361, 271] on button "View Full Profile" at bounding box center [488, 270] width 67 height 18
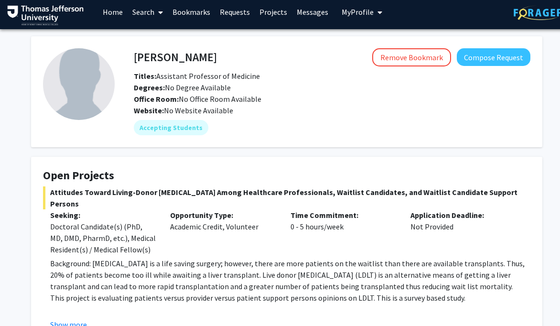
scroll to position [6, 0]
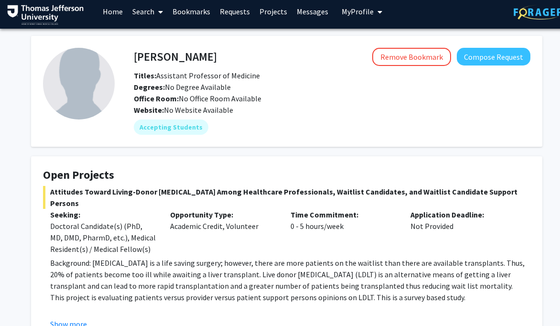
drag, startPoint x: 210, startPoint y: 57, endPoint x: 168, endPoint y: 61, distance: 41.7
click at [168, 61] on h4 "[PERSON_NAME]" at bounding box center [175, 57] width 83 height 18
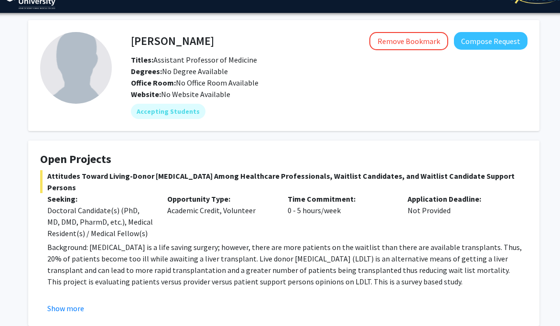
scroll to position [0, 3]
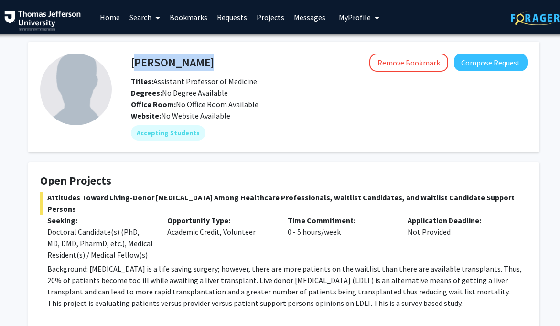
drag, startPoint x: 131, startPoint y: 57, endPoint x: 215, endPoint y: 59, distance: 83.6
click at [215, 59] on div "Danielle Tholey Remove Bookmark Compose Request" at bounding box center [329, 62] width 411 height 18
copy h4 "[PERSON_NAME]"
